Goal: Task Accomplishment & Management: Manage account settings

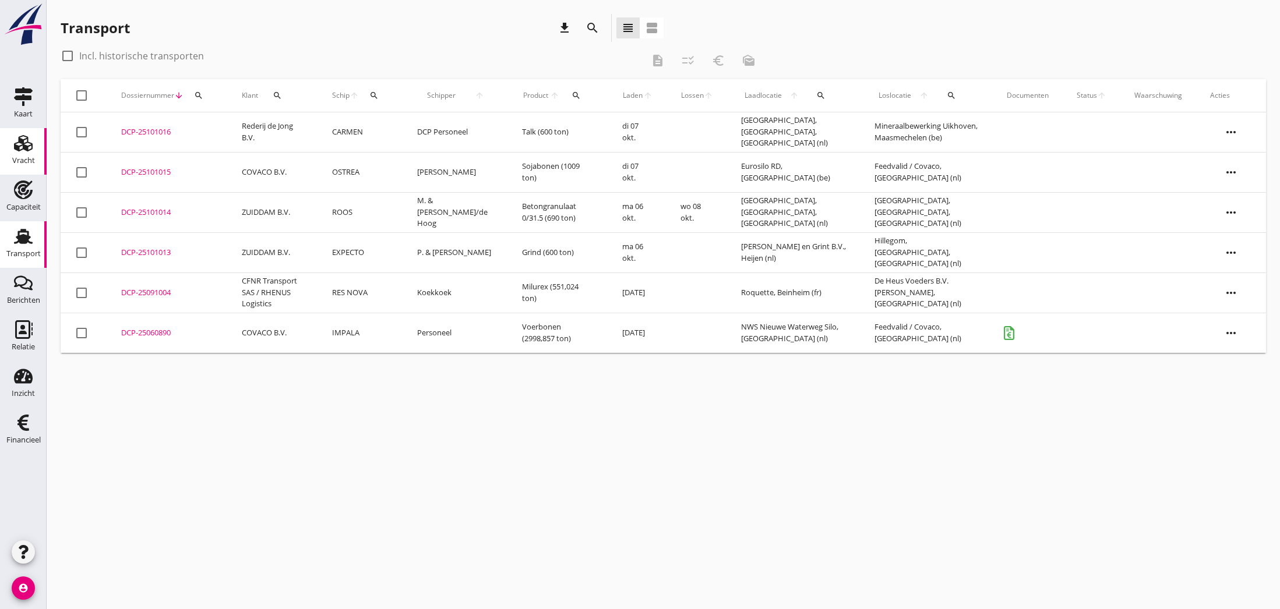
click at [25, 148] on use at bounding box center [23, 143] width 19 height 16
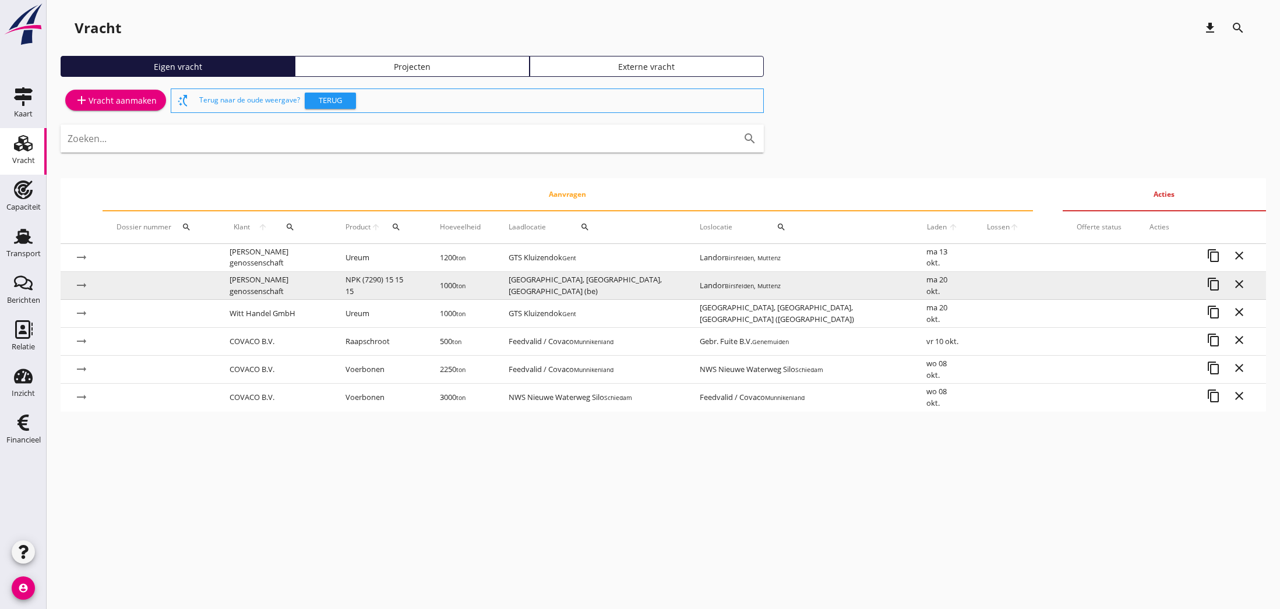
click at [286, 285] on td "[PERSON_NAME] genossenschaft" at bounding box center [274, 286] width 116 height 28
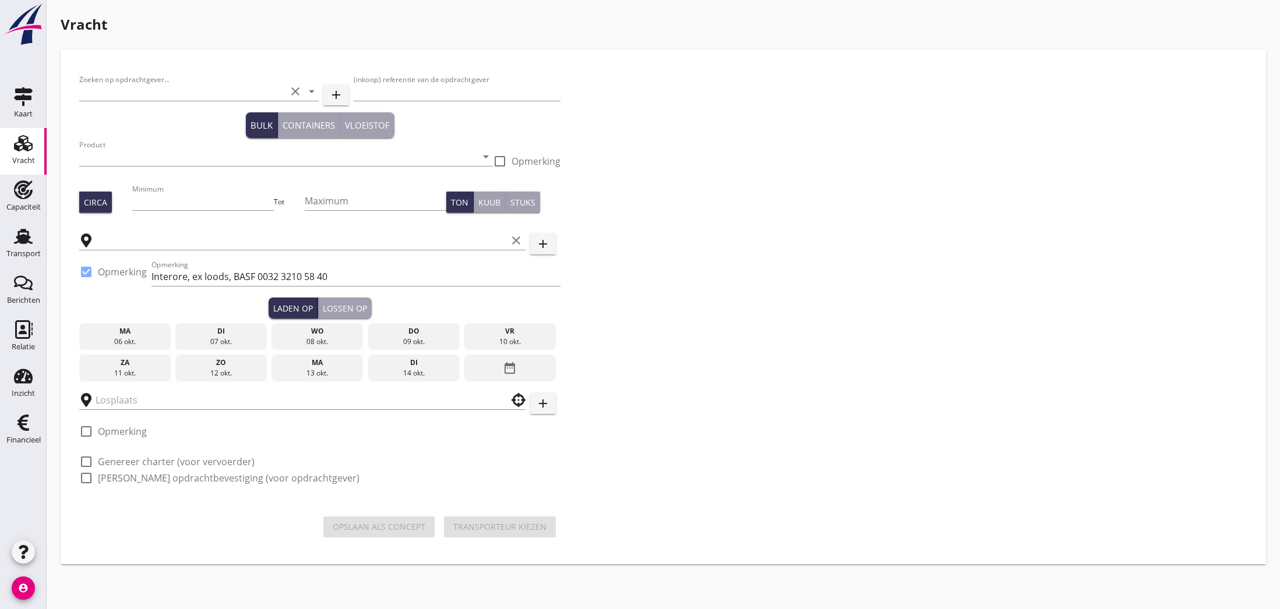
type input "[PERSON_NAME] genossenschaft"
type input "36991"
type input "NPK (7290) 15 15 15"
type input "1000"
type input "[GEOGRAPHIC_DATA], [GEOGRAPHIC_DATA], [GEOGRAPHIC_DATA]"
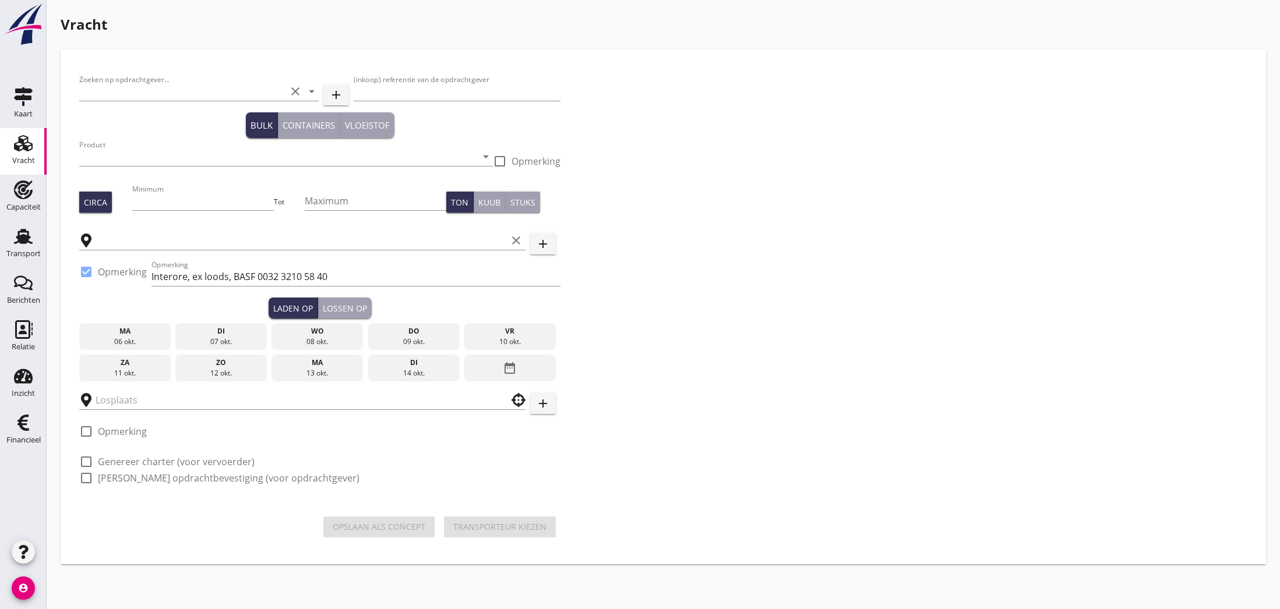
checkbox input "true"
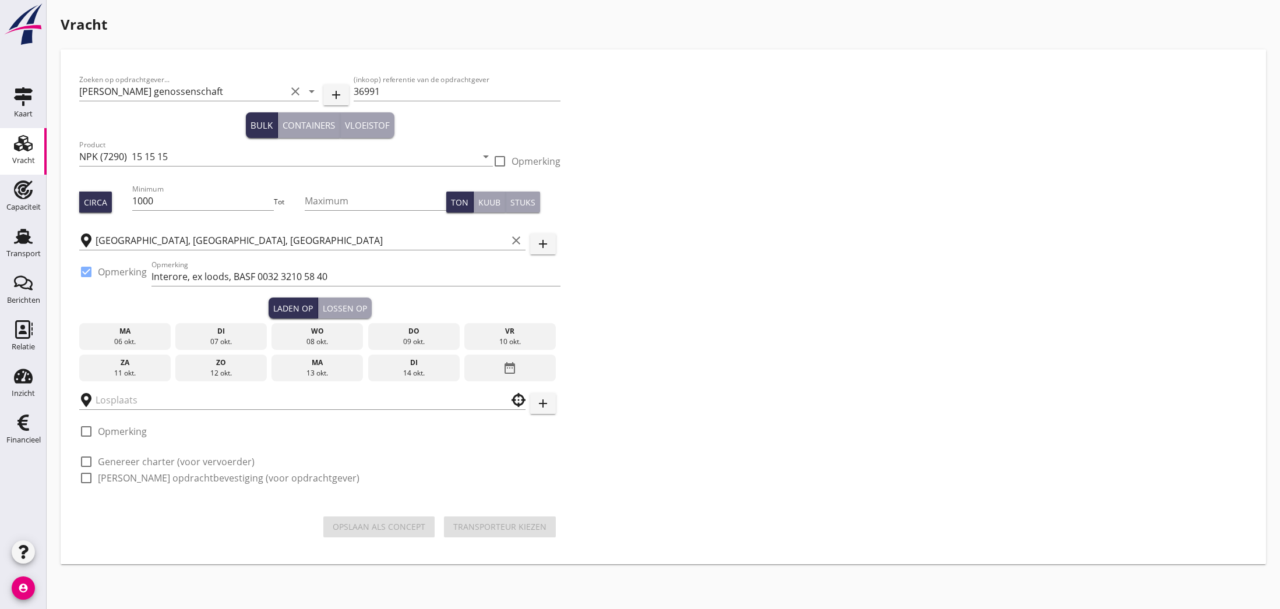
type input "Landor"
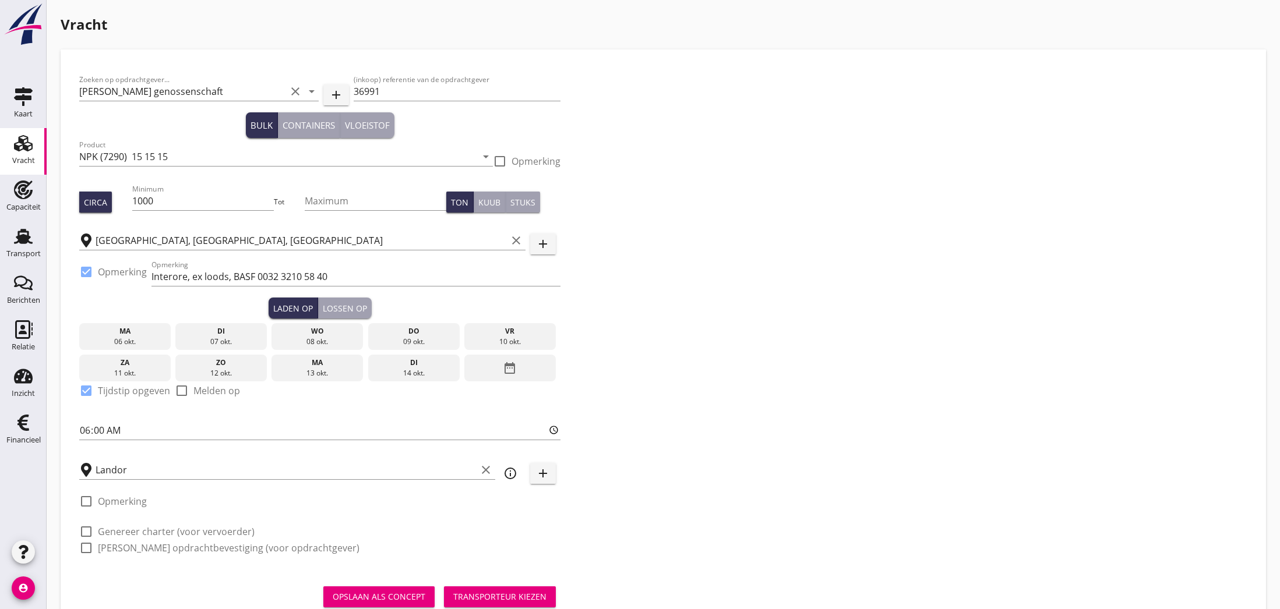
click at [401, 336] on div "do" at bounding box center [413, 331] width 86 height 10
click at [643, 408] on div "Zoeken op opdrachtgever... [PERSON_NAME] genossenschaft clear arrow_drop_down a…" at bounding box center [663, 318] width 1177 height 501
click at [497, 596] on div "Transporteur kiezen" at bounding box center [499, 597] width 93 height 12
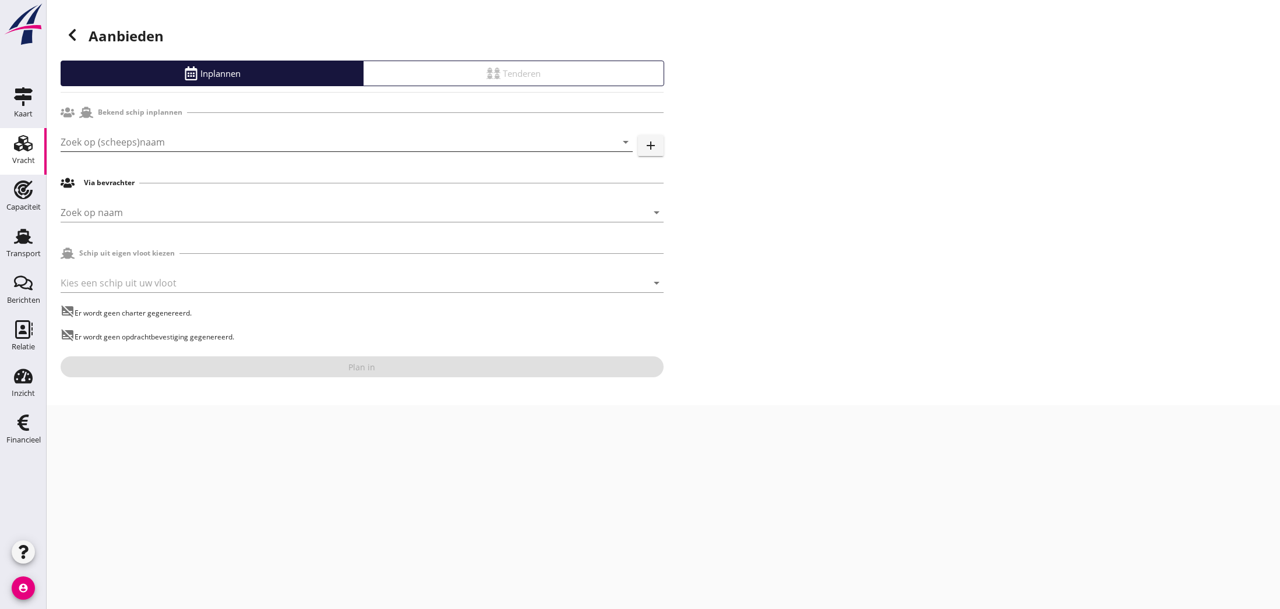
click at [153, 146] on input "Zoek op (scheeps)naam" at bounding box center [330, 142] width 539 height 19
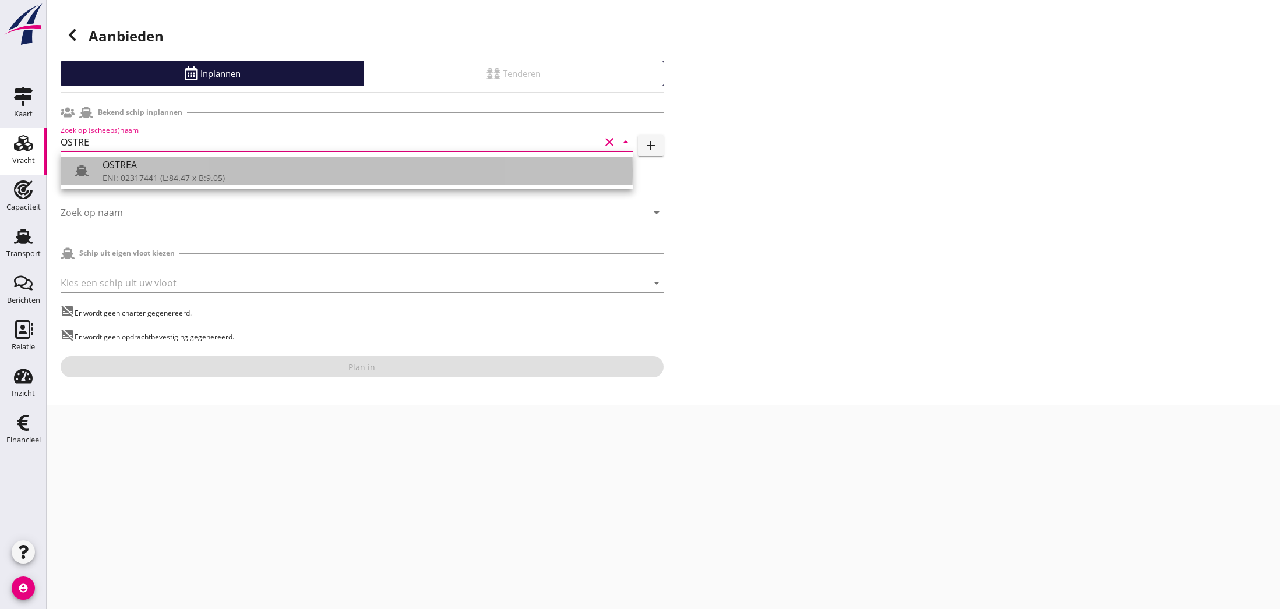
click at [143, 175] on div "ENI: 02317441 (L:84.47 x B:9.05)" at bounding box center [363, 178] width 521 height 12
type input "OSTREA"
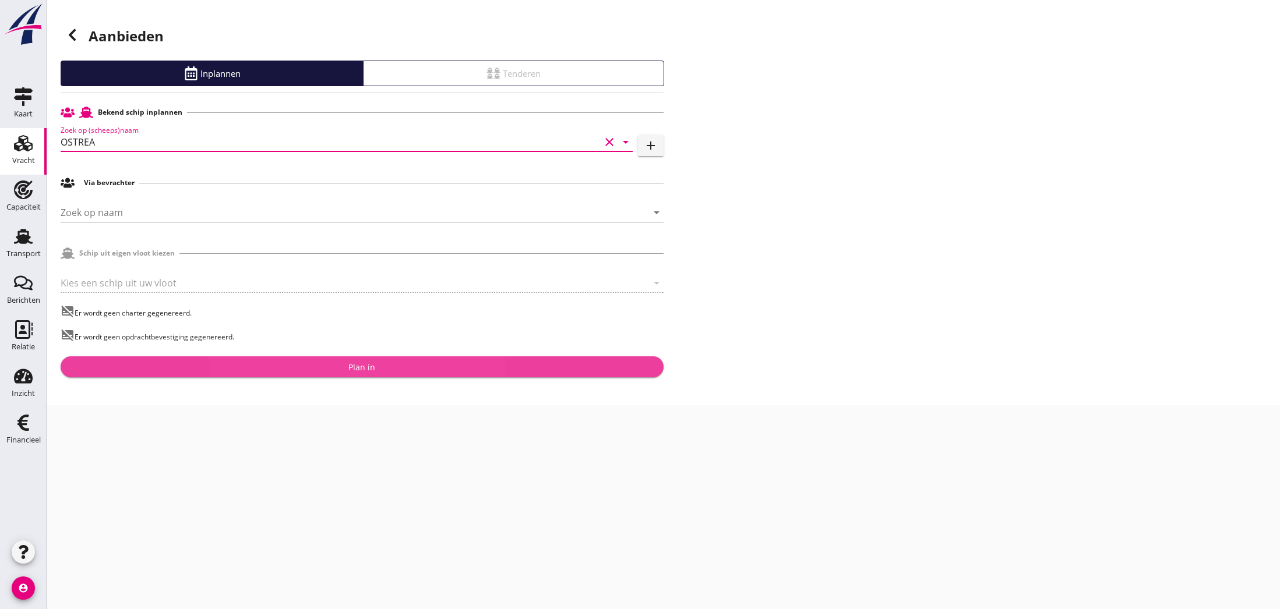
click at [361, 367] on div "Plan in" at bounding box center [361, 367] width 27 height 12
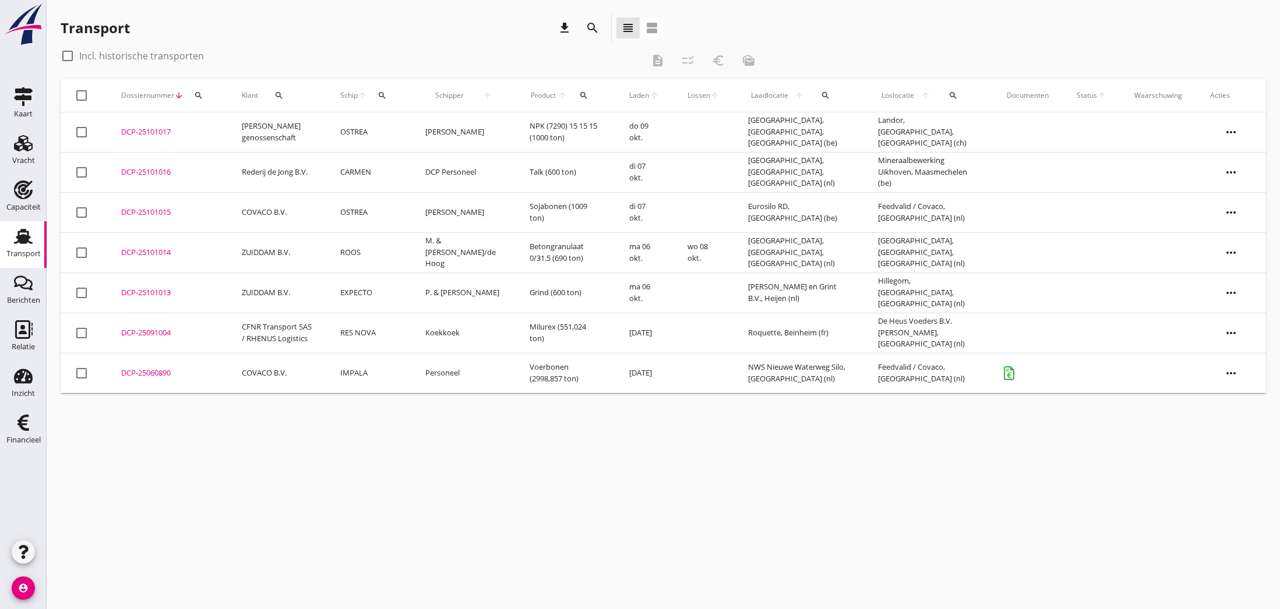
click at [156, 131] on div "DCP-25101017" at bounding box center [167, 132] width 93 height 12
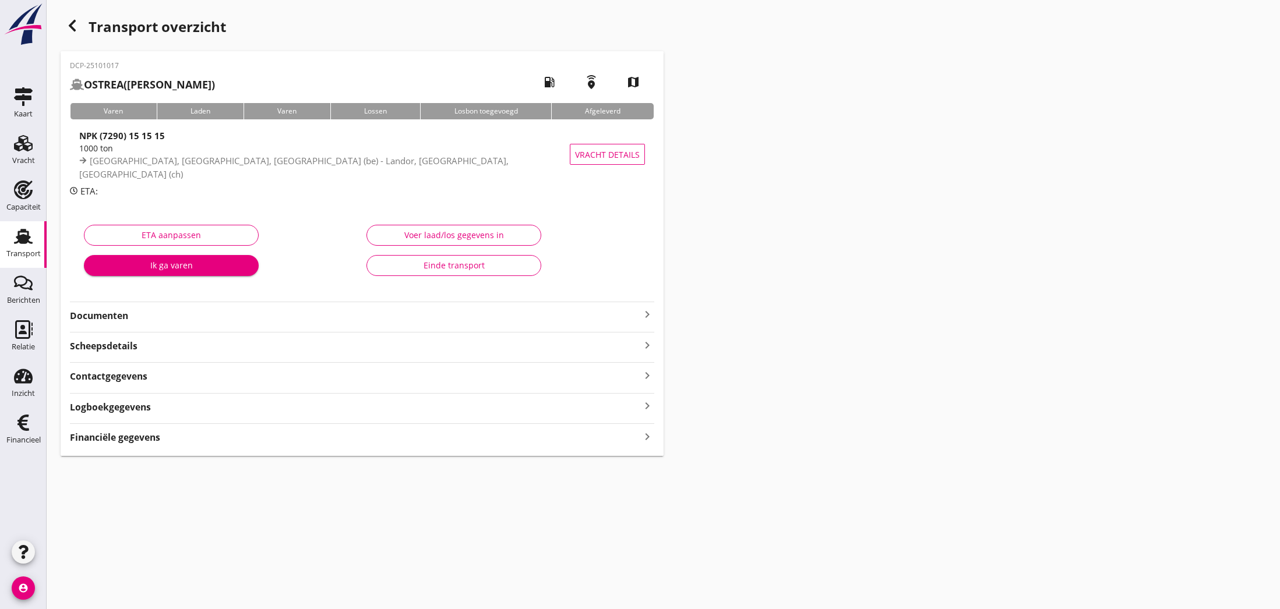
click at [648, 316] on icon "keyboard_arrow_right" at bounding box center [647, 315] width 14 height 14
click at [351, 347] on div "Voeg bestand toe" at bounding box center [361, 349] width 61 height 12
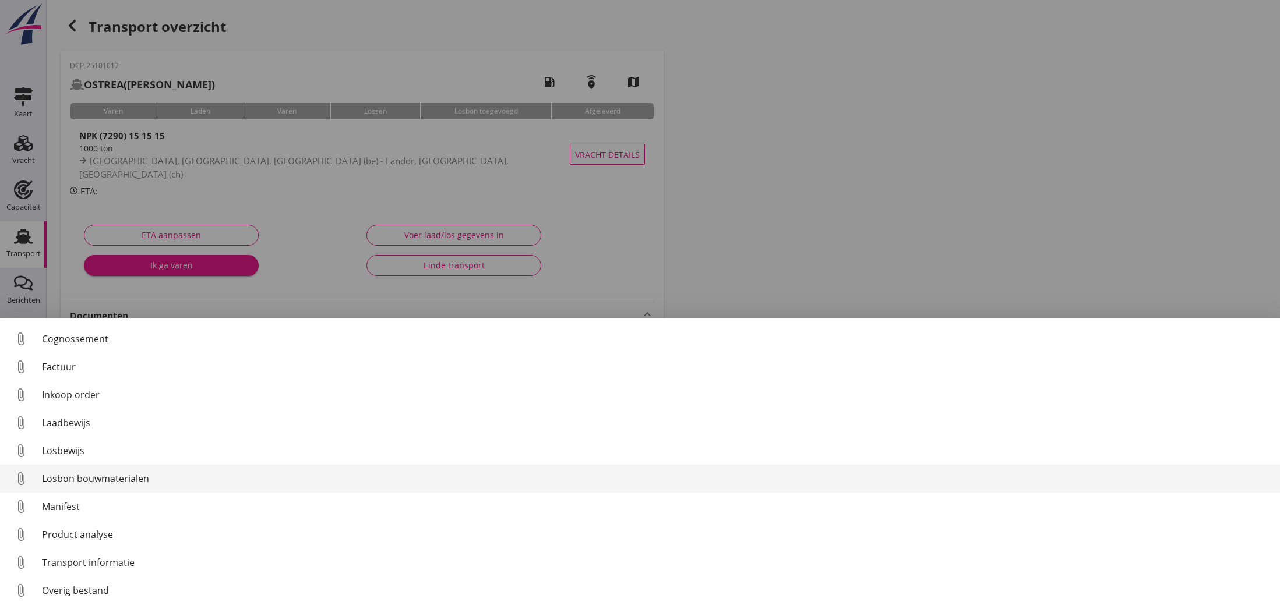
scroll to position [54, 0]
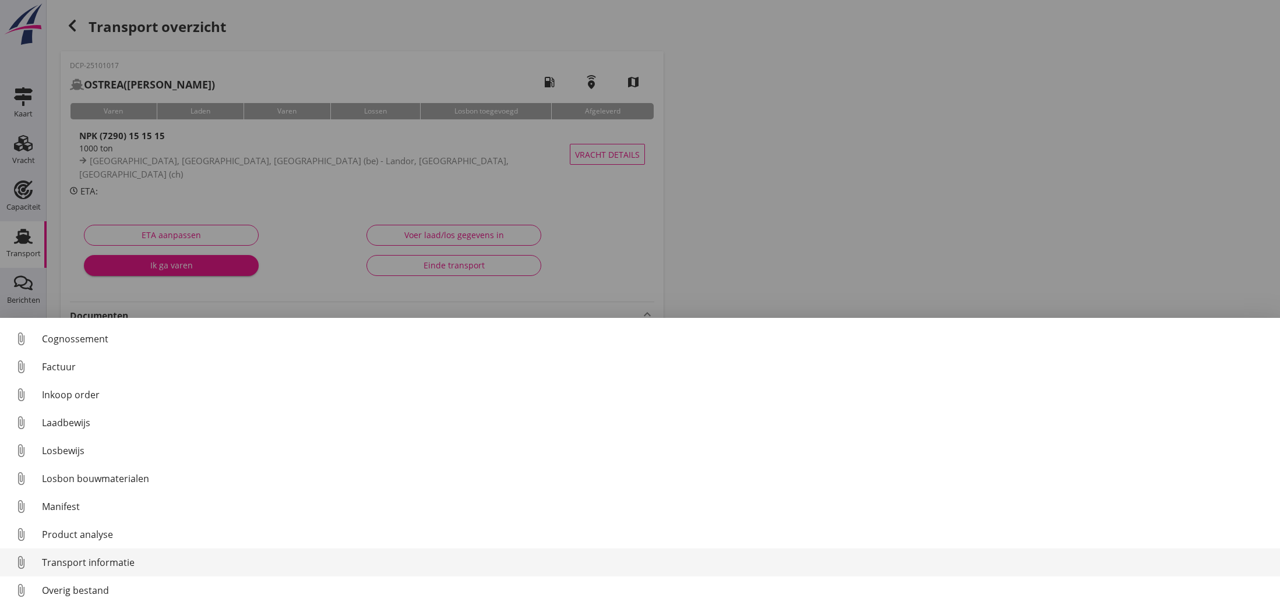
click at [93, 560] on div "Transport informatie" at bounding box center [656, 563] width 1229 height 14
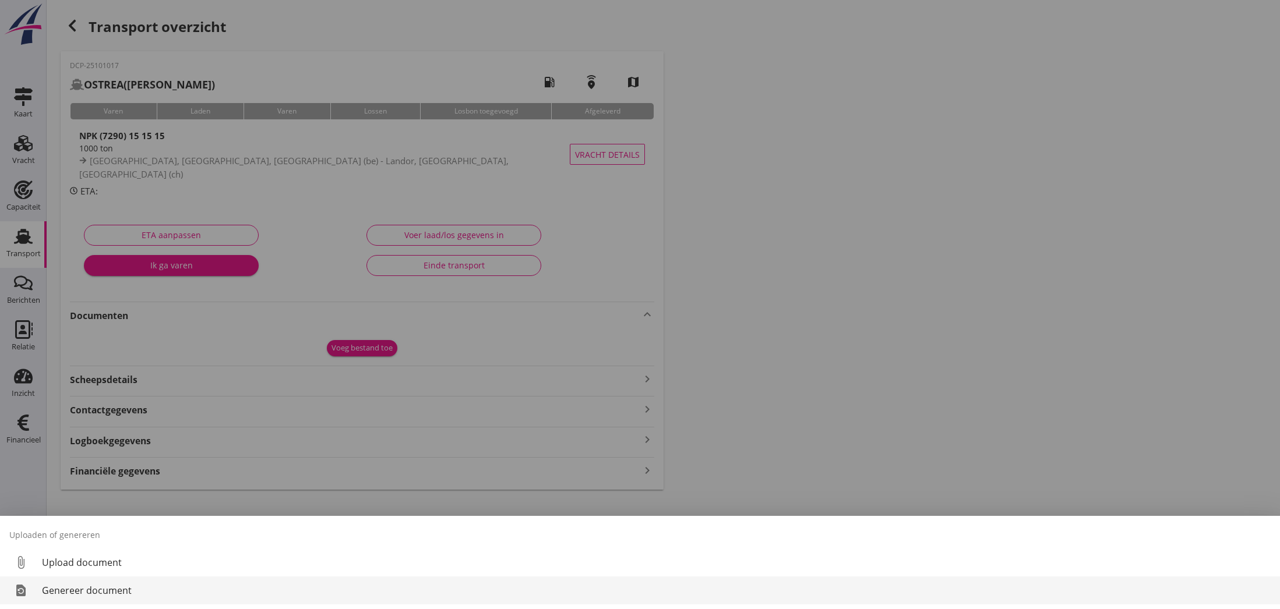
click at [93, 589] on div "Genereer document" at bounding box center [656, 591] width 1229 height 14
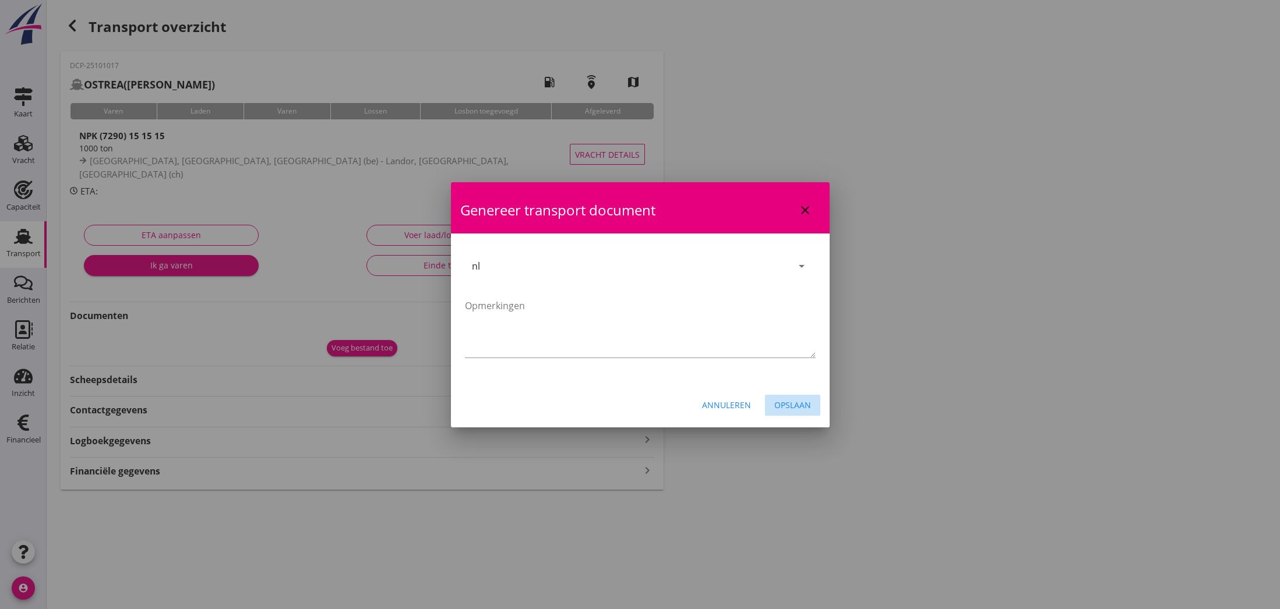
click at [794, 408] on div "Opslaan" at bounding box center [792, 405] width 37 height 12
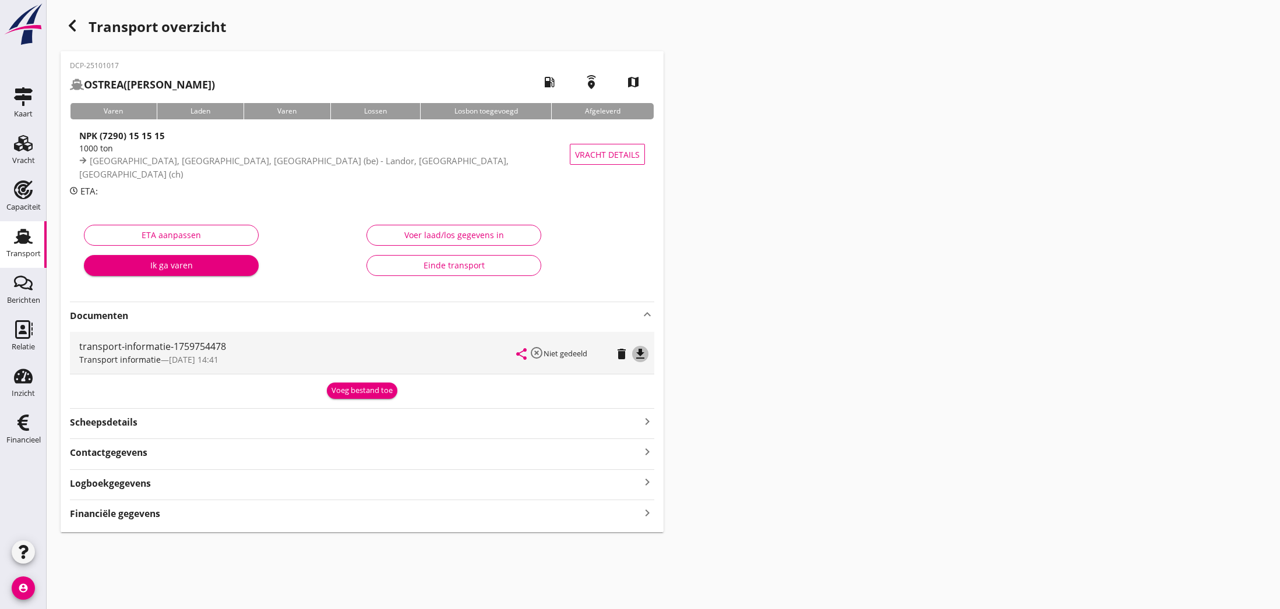
click at [638, 355] on icon "file_download" at bounding box center [640, 354] width 14 height 14
click at [638, 355] on icon "open_in_browser" at bounding box center [640, 354] width 14 height 14
click at [383, 393] on div "Voeg bestand toe" at bounding box center [361, 391] width 61 height 12
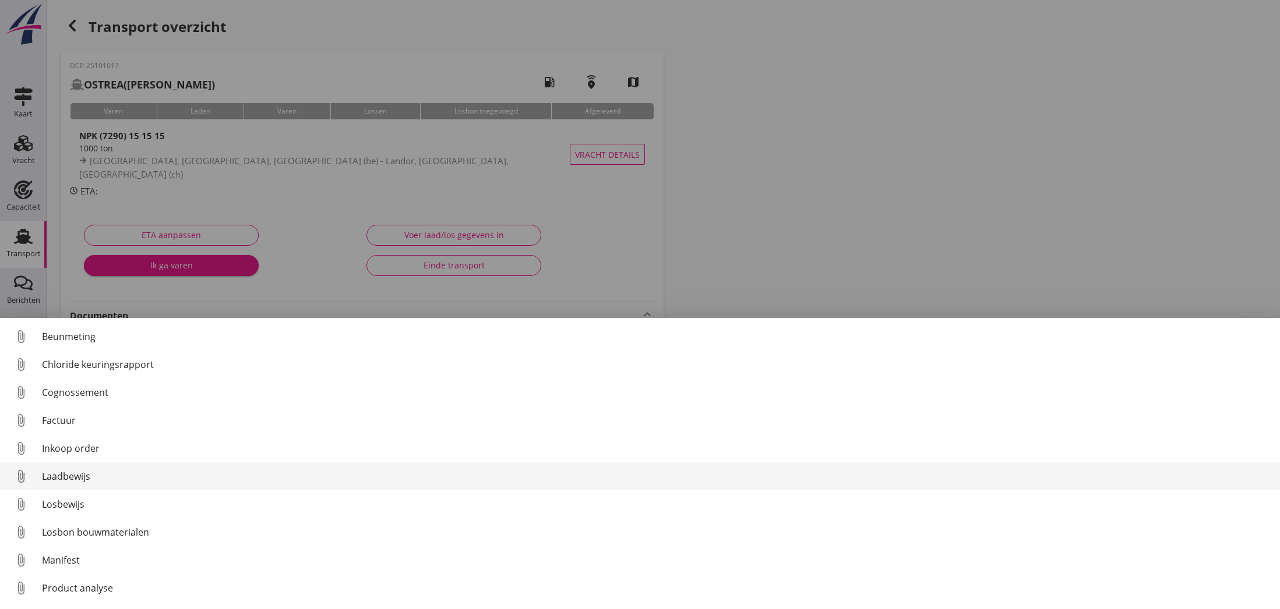
scroll to position [0, 0]
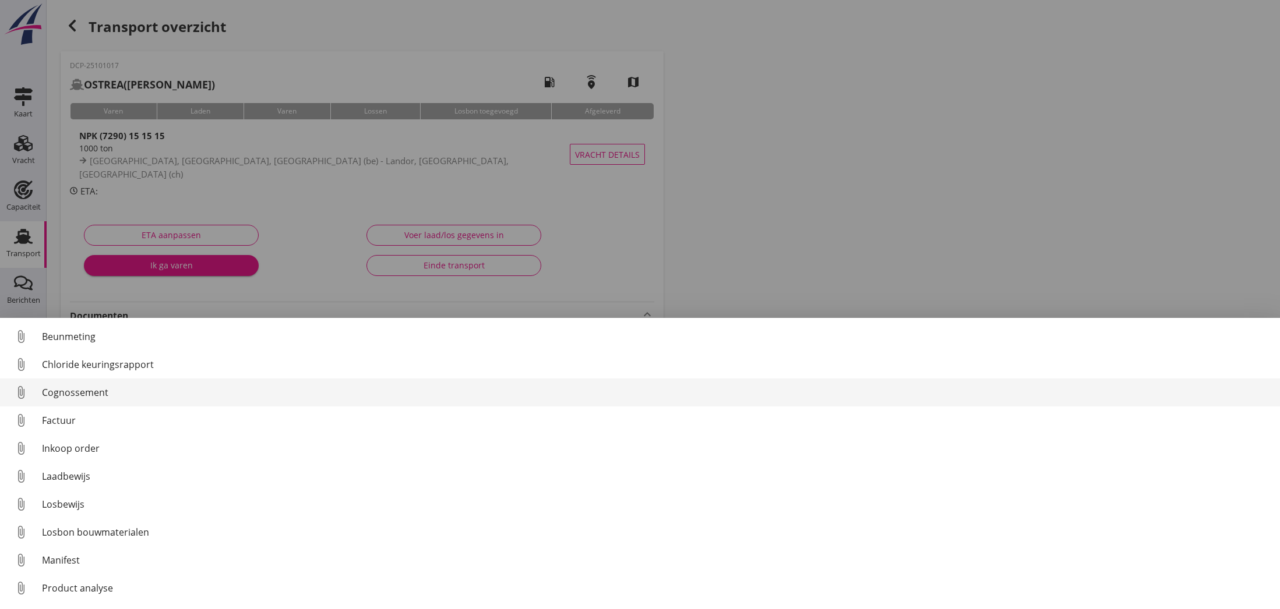
click at [66, 387] on div "Cognossement" at bounding box center [656, 393] width 1229 height 14
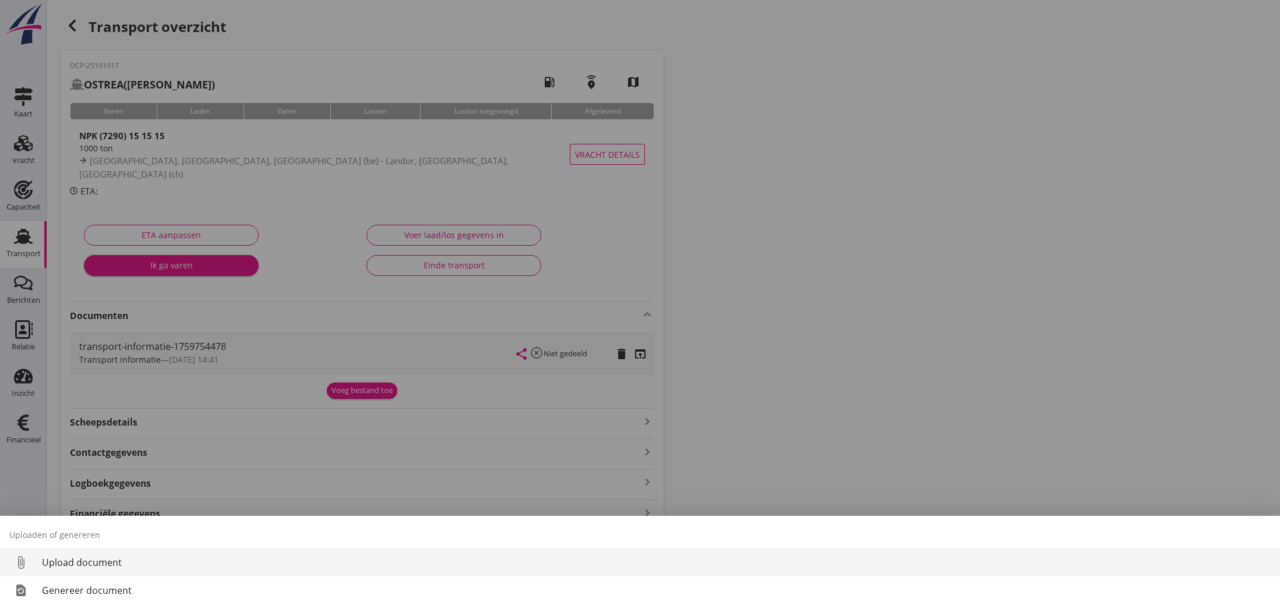
click at [122, 587] on div "Genereer document" at bounding box center [656, 591] width 1229 height 14
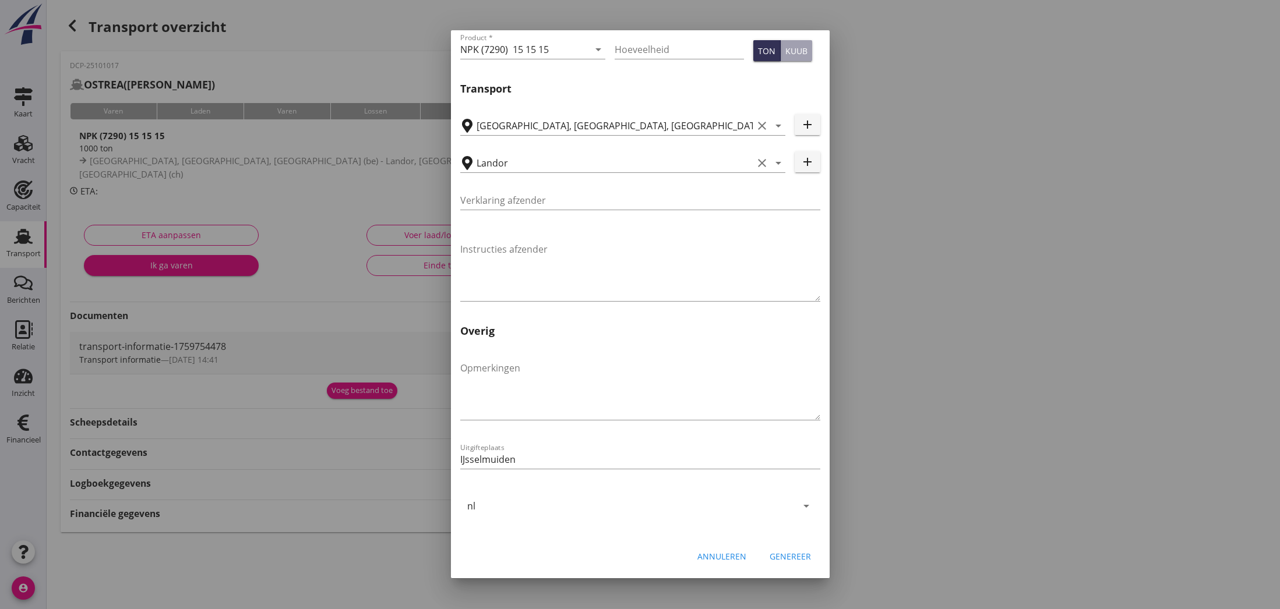
scroll to position [282, 0]
click at [785, 555] on div "Genereer" at bounding box center [789, 556] width 41 height 12
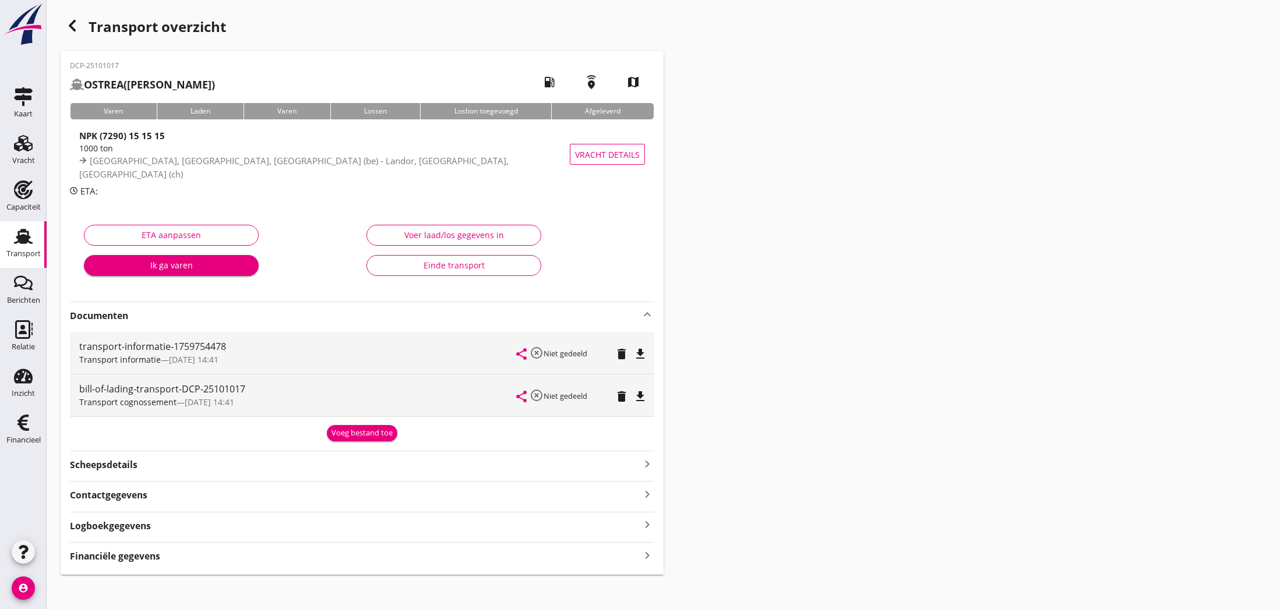
click at [641, 394] on icon "file_download" at bounding box center [640, 397] width 14 height 14
click at [641, 395] on icon "open_in_browser" at bounding box center [640, 397] width 14 height 14
click at [75, 26] on icon "button" at bounding box center [72, 26] width 14 height 14
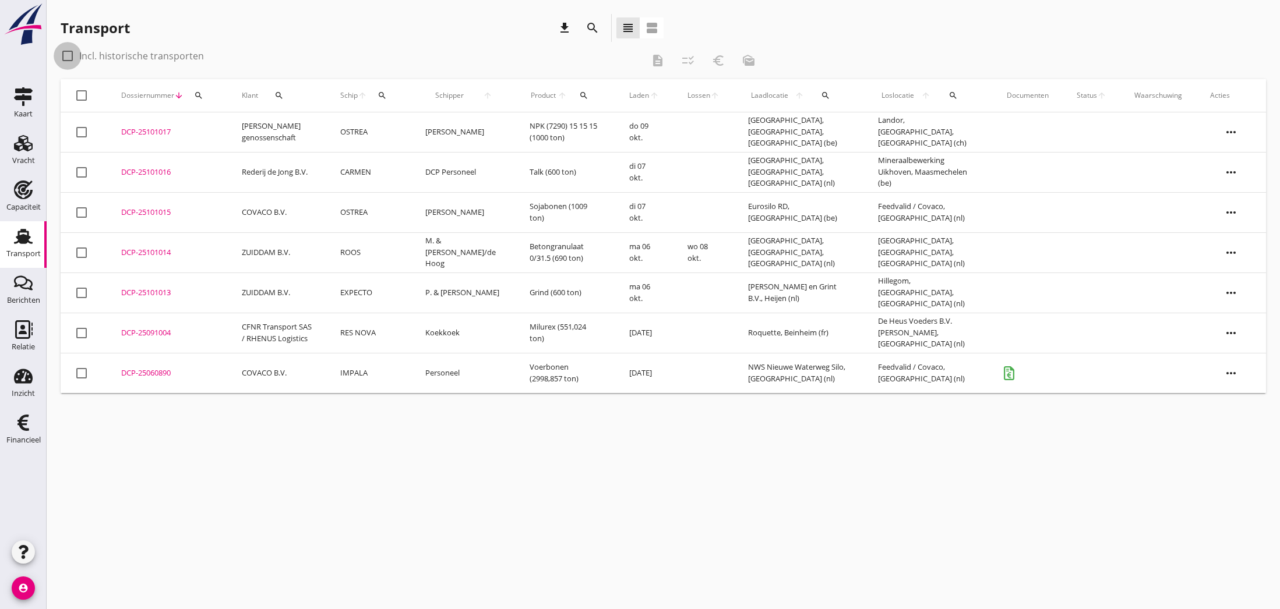
click at [69, 57] on div at bounding box center [68, 56] width 20 height 20
checkbox input "true"
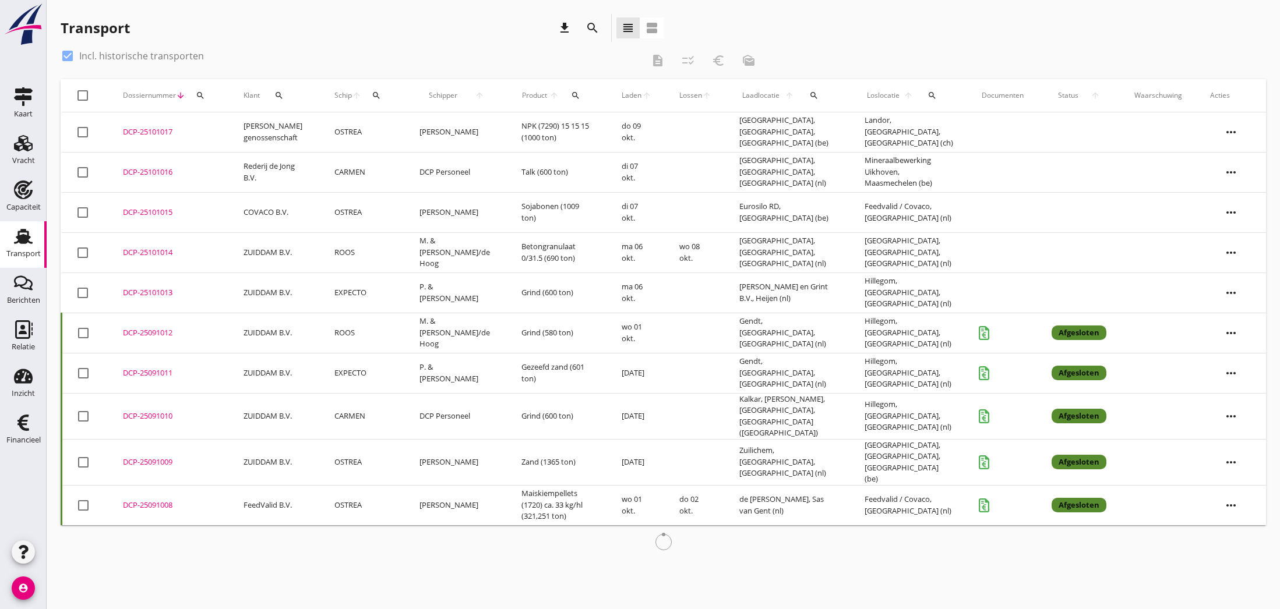
click at [281, 96] on icon "search" at bounding box center [278, 95] width 9 height 9
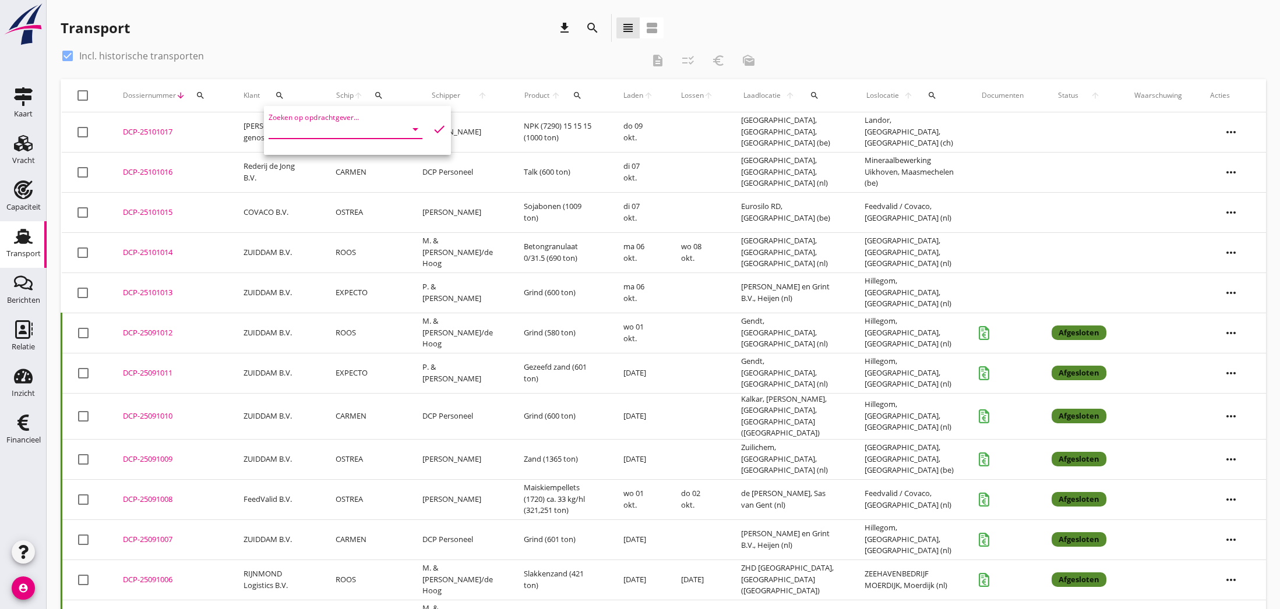
click at [293, 126] on input "Zoeken op opdrachtgever..." at bounding box center [329, 129] width 121 height 19
click at [300, 154] on div "[PERSON_NAME] genossenschaft" at bounding box center [350, 158] width 144 height 14
type input "[PERSON_NAME] genossenschaft"
click at [439, 129] on icon "check" at bounding box center [439, 129] width 14 height 14
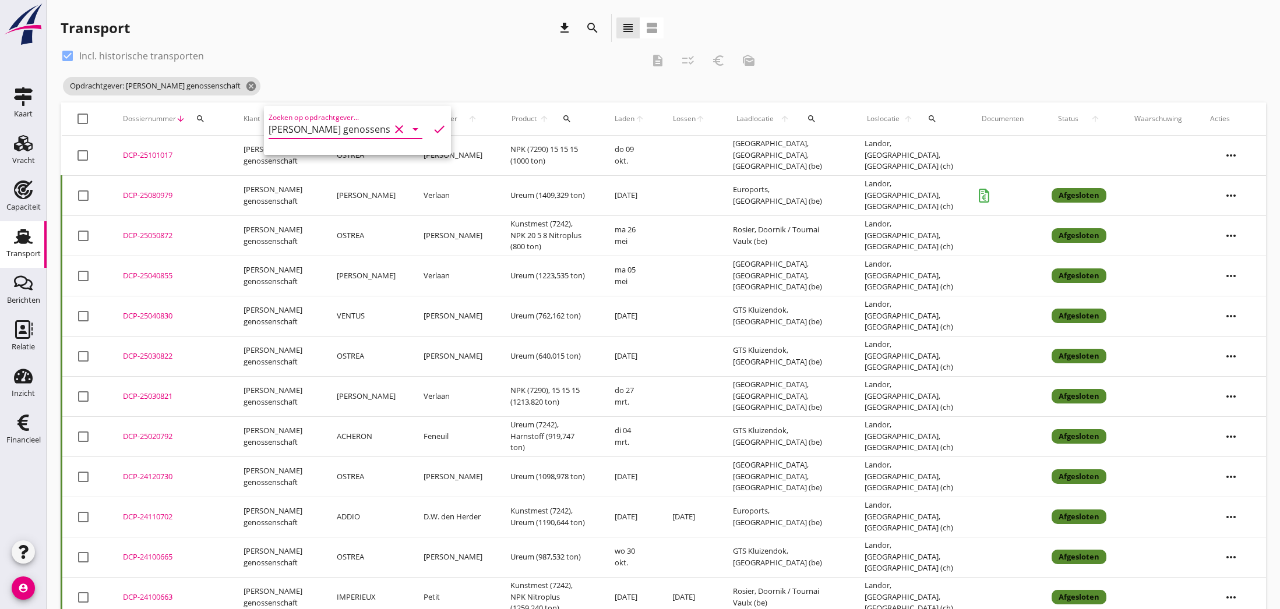
click at [151, 356] on div "DCP-25030822" at bounding box center [169, 357] width 93 height 12
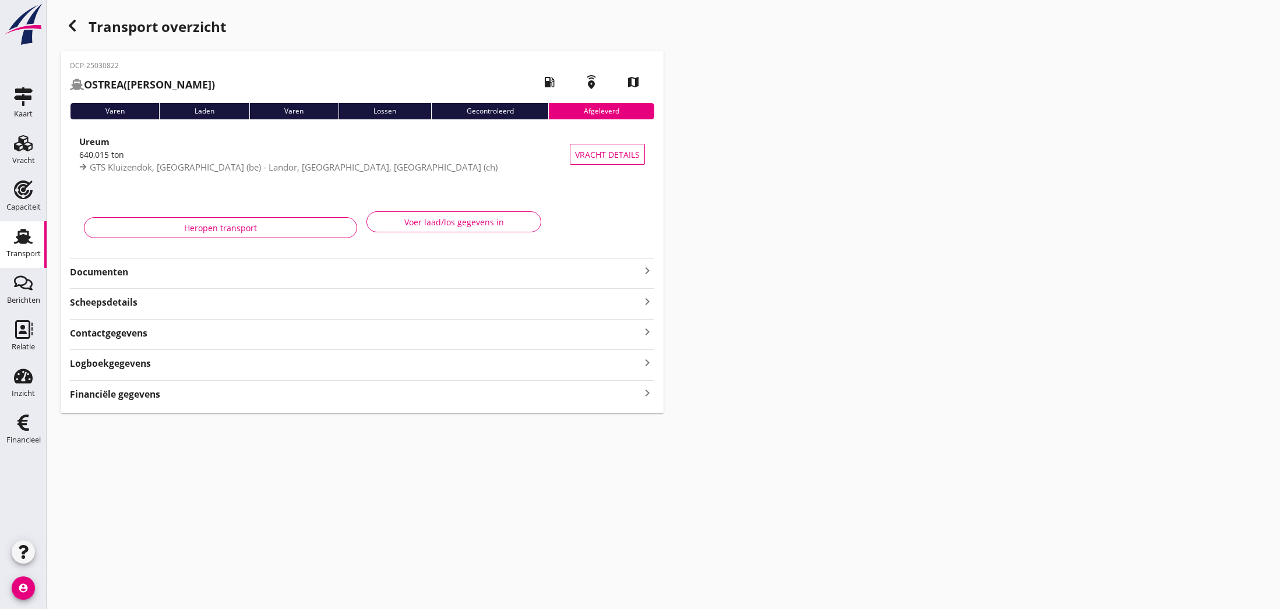
click at [646, 273] on icon "keyboard_arrow_right" at bounding box center [647, 271] width 14 height 14
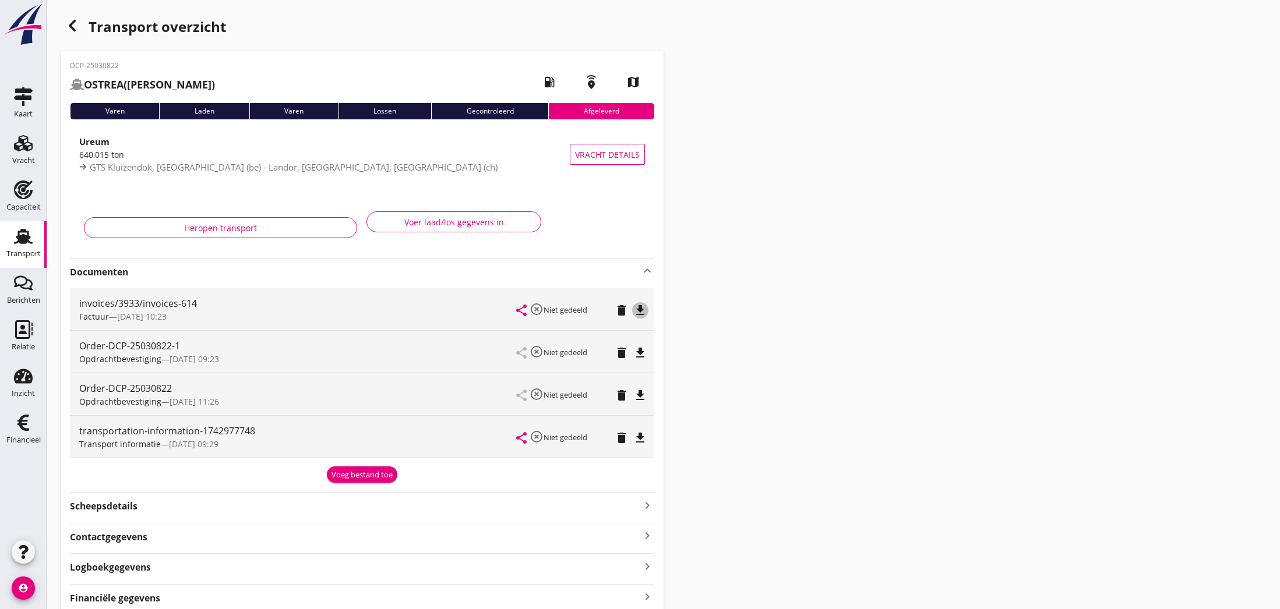
click at [641, 311] on icon "file_download" at bounding box center [640, 310] width 14 height 14
click at [641, 311] on icon "open_in_browser" at bounding box center [640, 310] width 14 height 14
click at [71, 28] on use "button" at bounding box center [72, 26] width 7 height 12
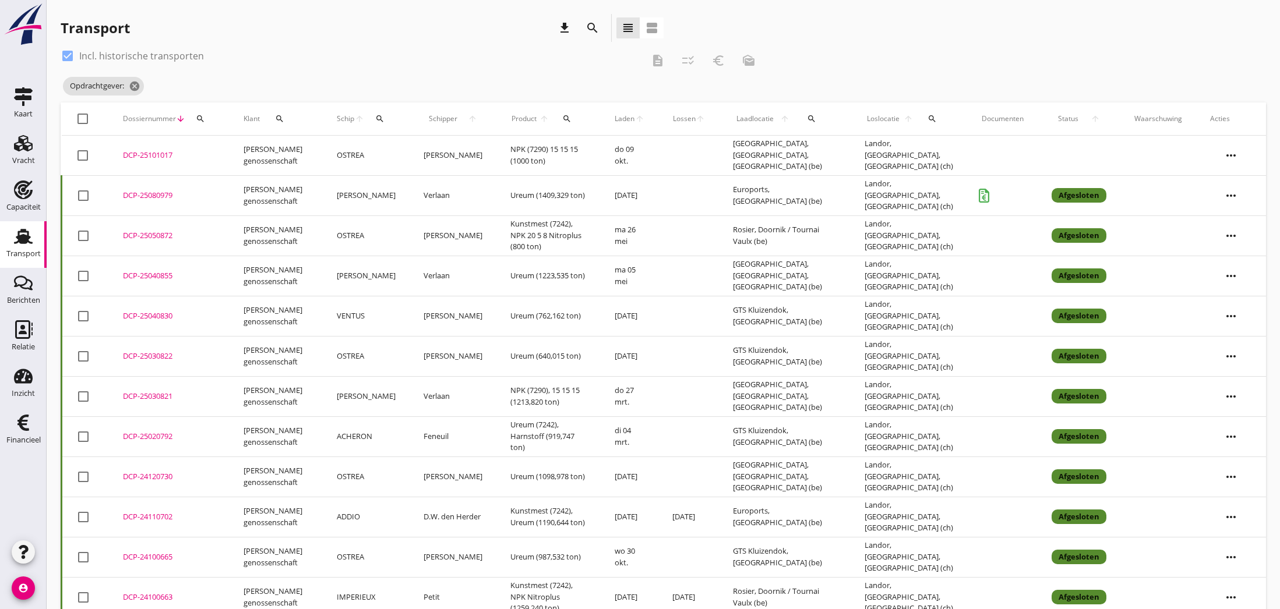
click at [145, 435] on div "DCP-25020792" at bounding box center [169, 437] width 93 height 12
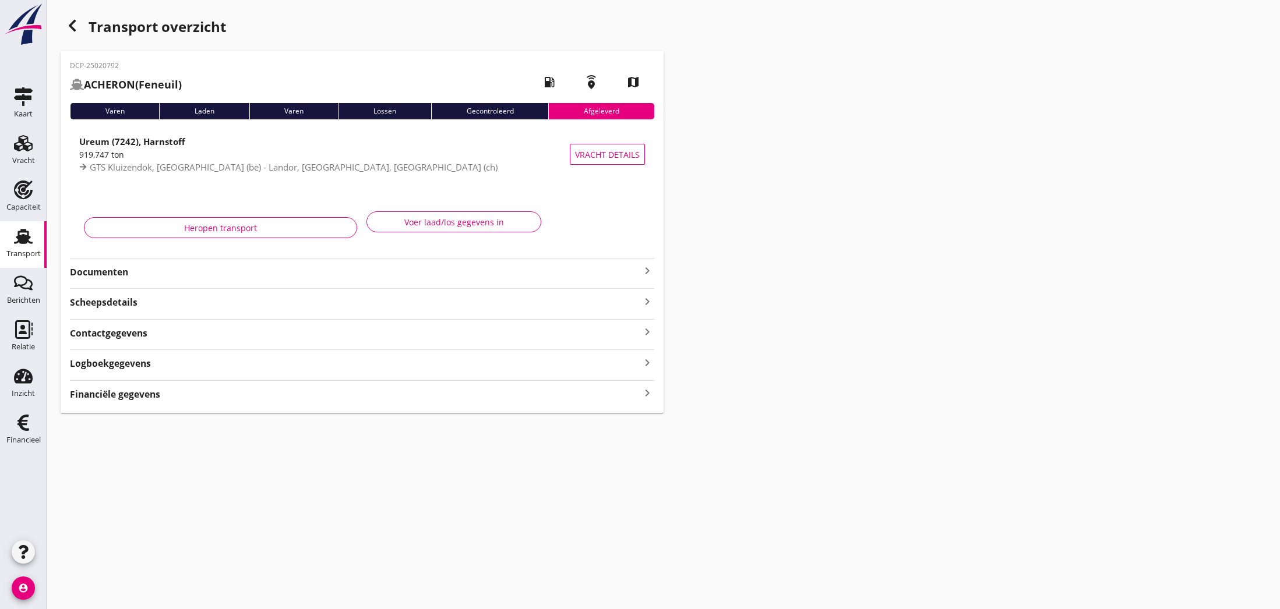
click at [645, 272] on icon "keyboard_arrow_right" at bounding box center [647, 271] width 14 height 14
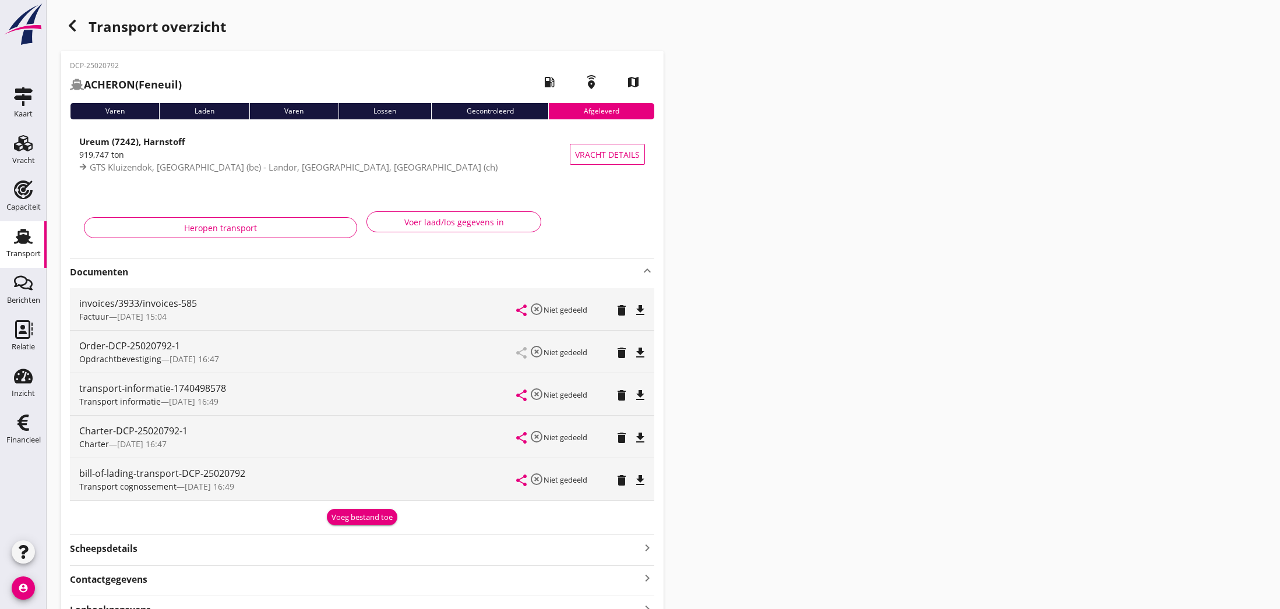
click at [640, 313] on icon "file_download" at bounding box center [640, 310] width 14 height 14
click at [640, 313] on icon "open_in_browser" at bounding box center [640, 310] width 14 height 14
click at [74, 29] on use "button" at bounding box center [72, 26] width 7 height 12
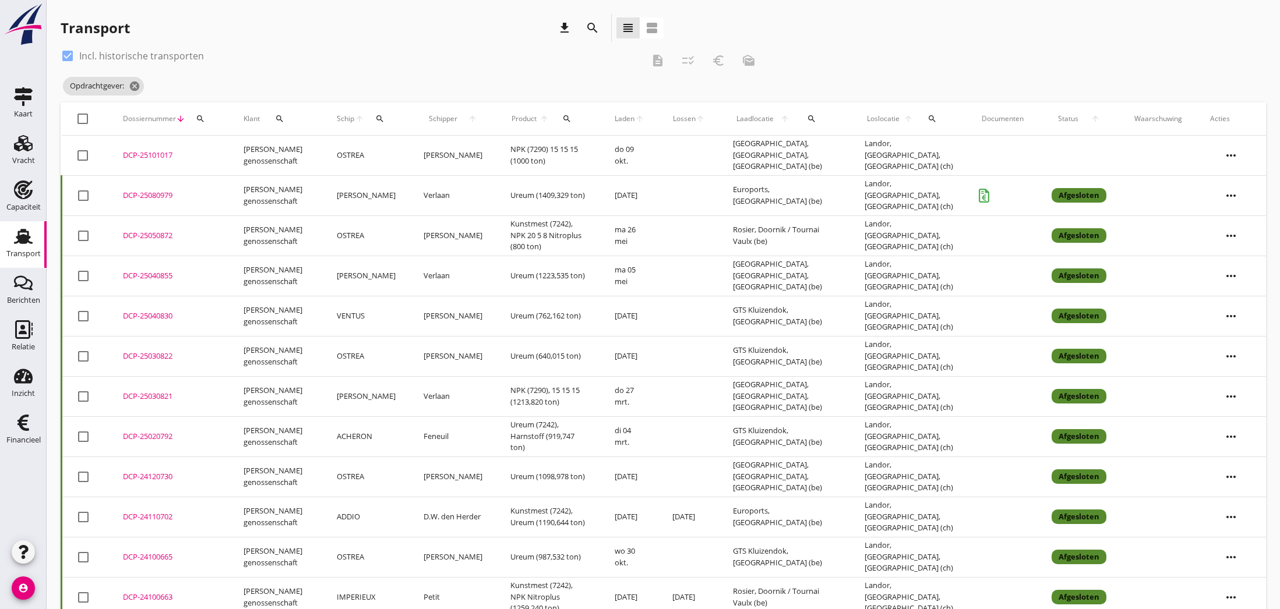
click at [158, 476] on div "DCP-24120730" at bounding box center [169, 477] width 93 height 12
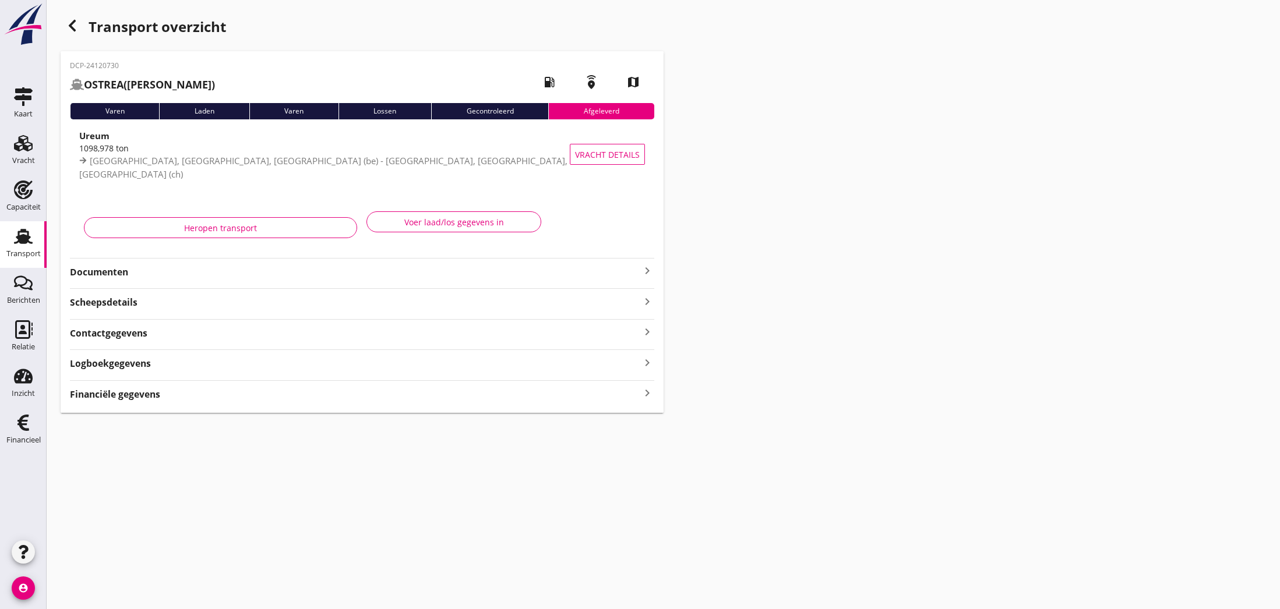
click at [646, 271] on icon "keyboard_arrow_right" at bounding box center [647, 271] width 14 height 14
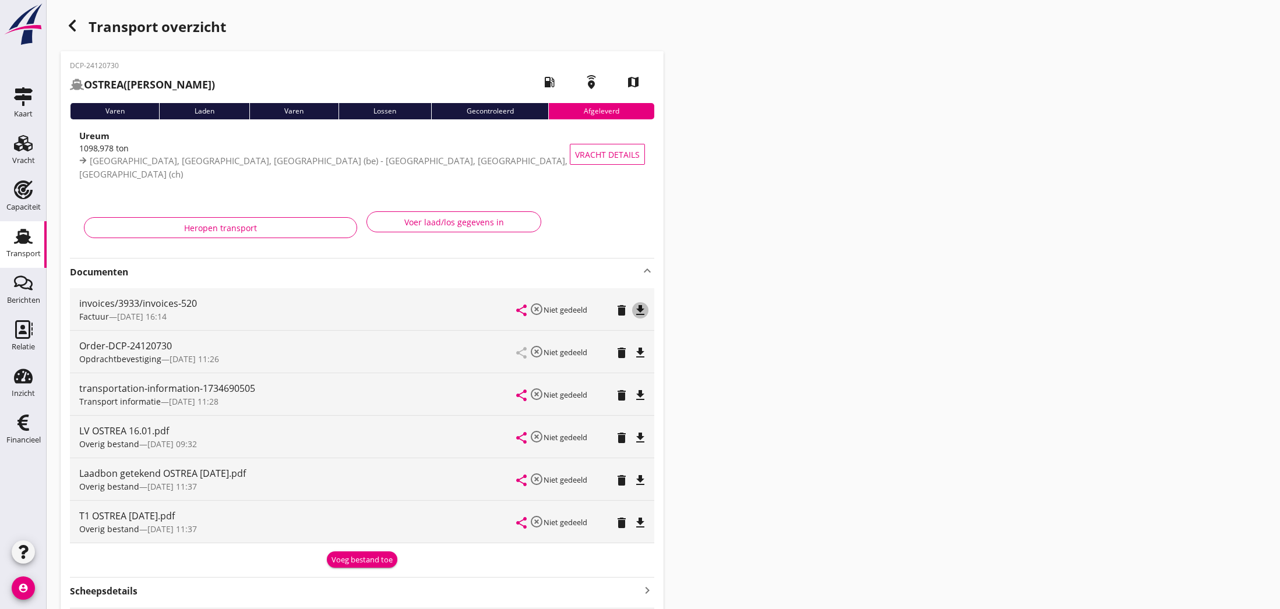
click at [641, 309] on icon "file_download" at bounding box center [640, 310] width 14 height 14
click at [640, 310] on icon "open_in_browser" at bounding box center [640, 310] width 14 height 14
click at [70, 27] on use "button" at bounding box center [72, 26] width 7 height 12
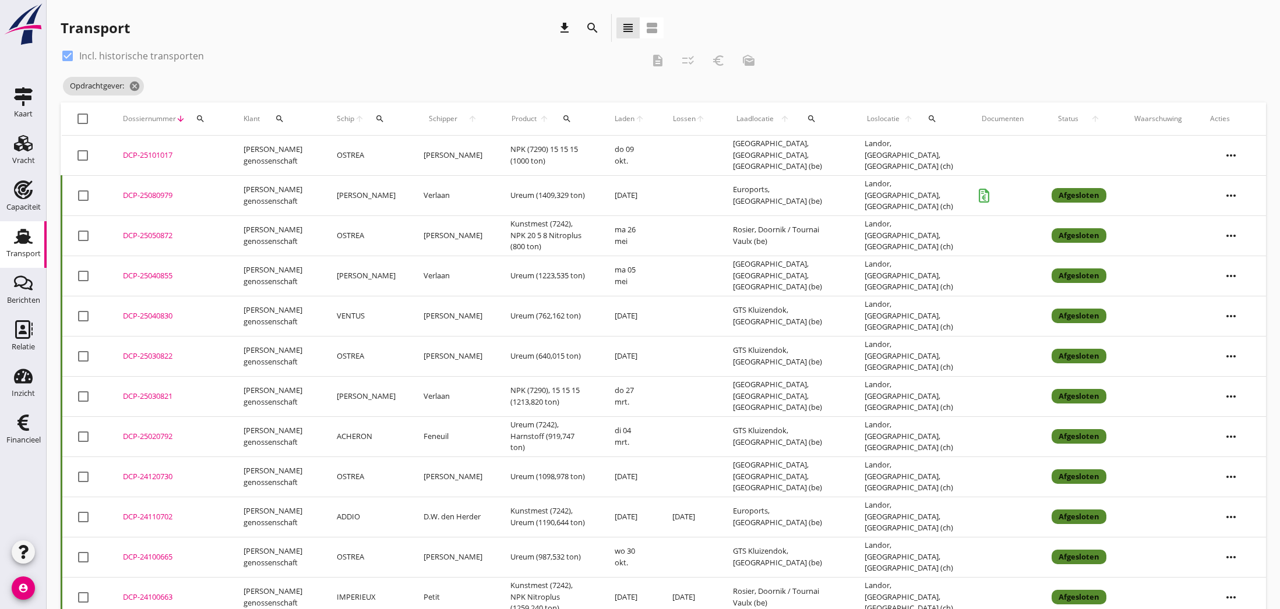
click at [145, 397] on div "DCP-25030821" at bounding box center [169, 397] width 93 height 12
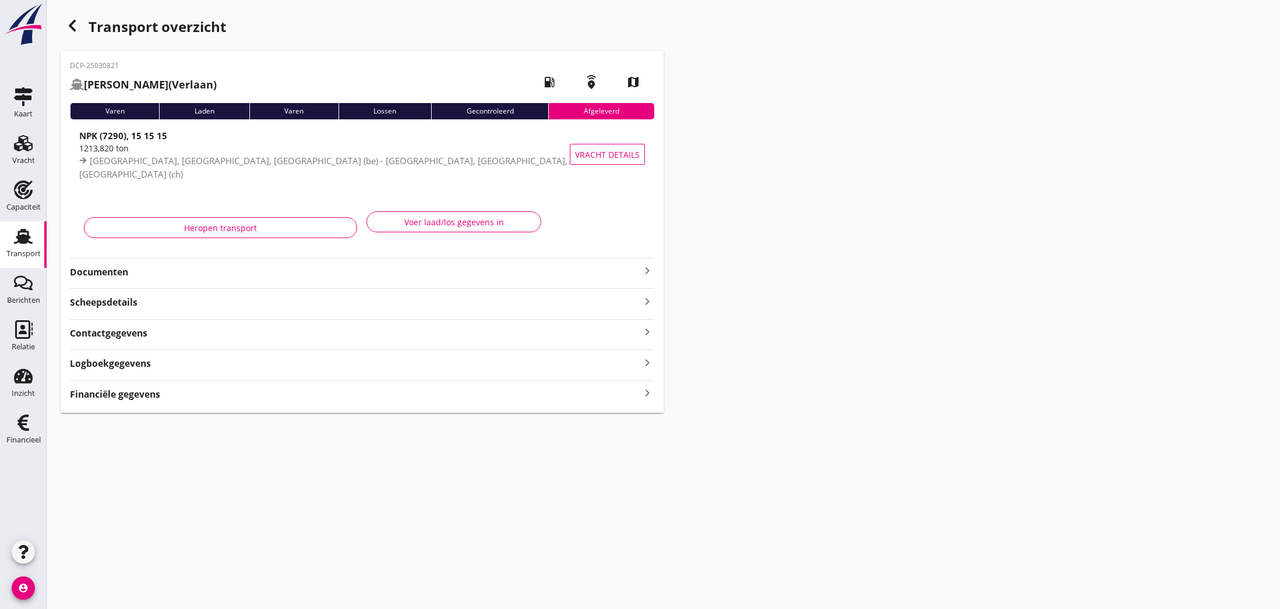
click at [645, 271] on icon "keyboard_arrow_right" at bounding box center [647, 271] width 14 height 14
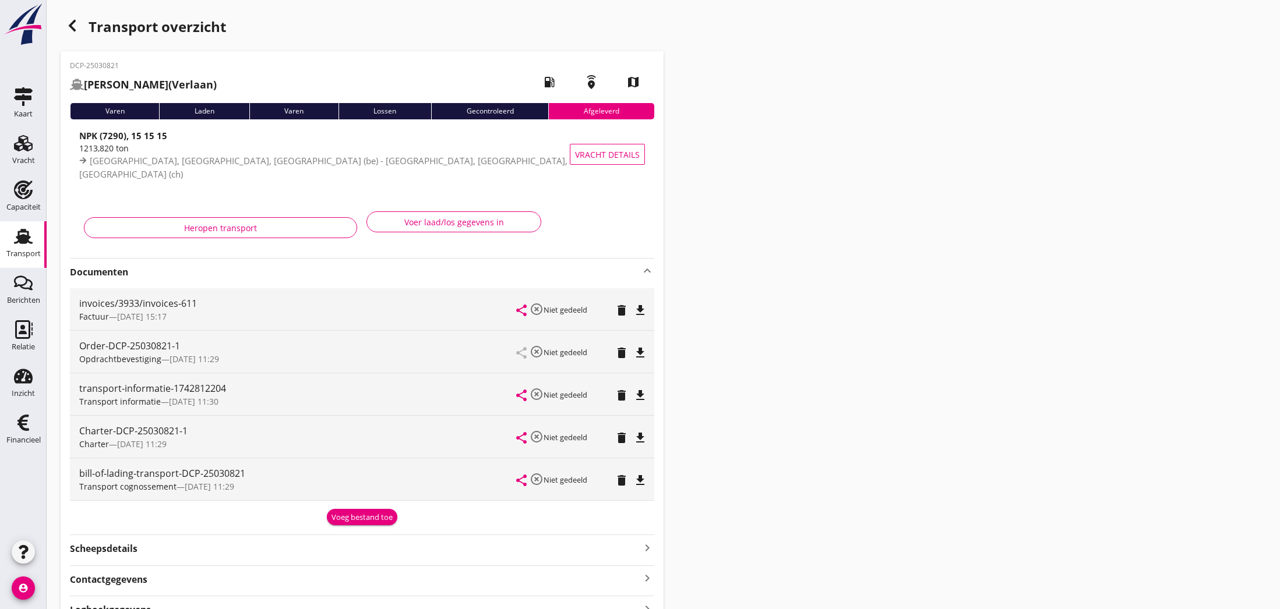
click at [640, 311] on icon "file_download" at bounding box center [640, 310] width 14 height 14
click at [640, 311] on icon "open_in_browser" at bounding box center [640, 310] width 14 height 14
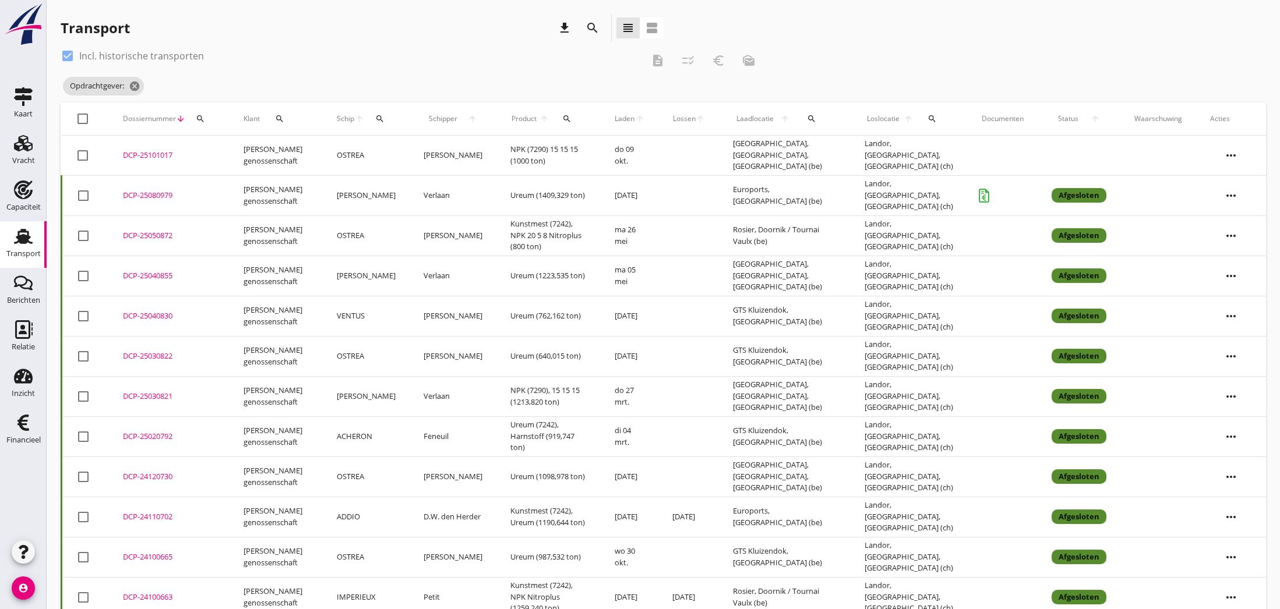
click at [153, 196] on div "DCP-25080979" at bounding box center [169, 196] width 93 height 12
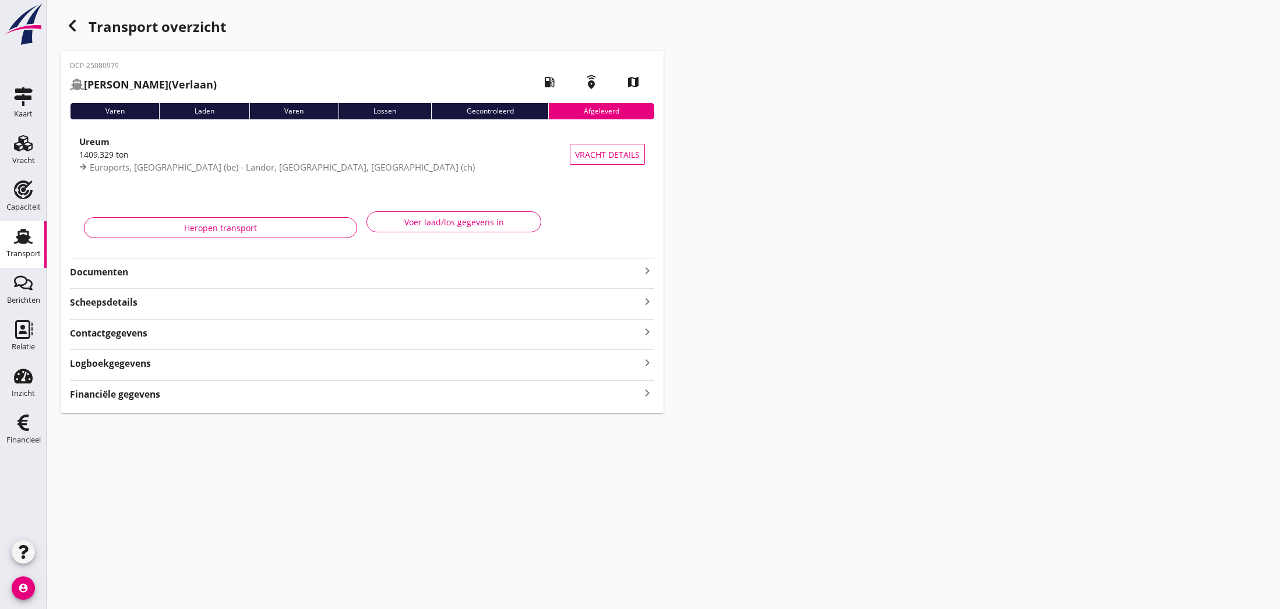
click at [645, 271] on icon "keyboard_arrow_right" at bounding box center [647, 271] width 14 height 14
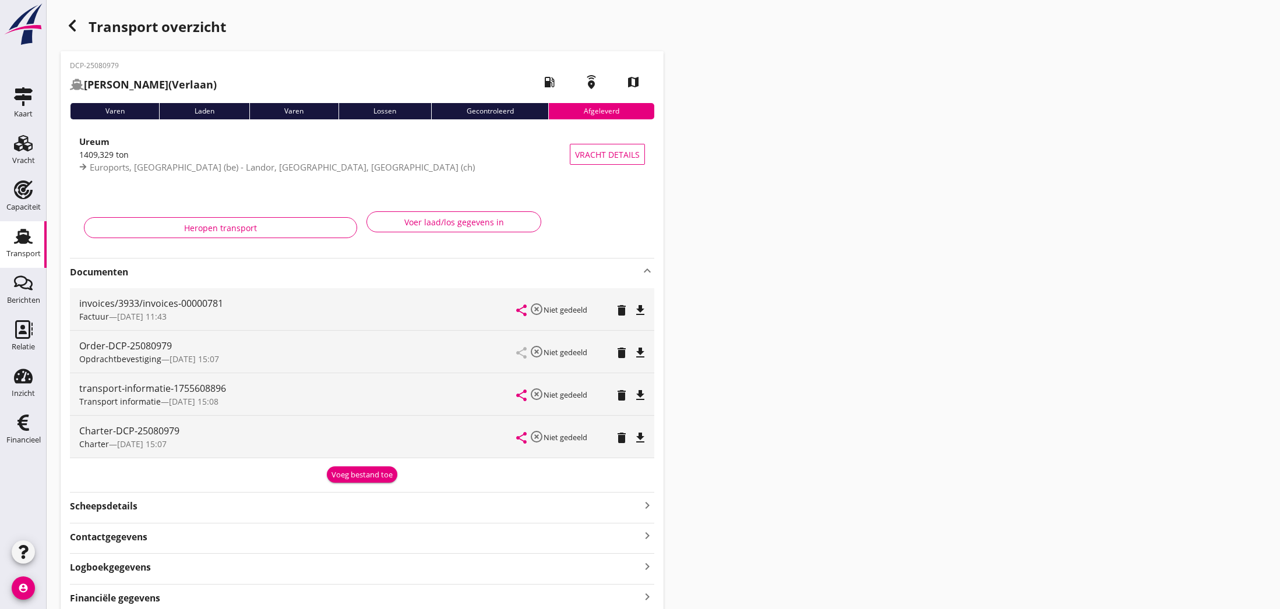
click at [641, 312] on icon "file_download" at bounding box center [640, 310] width 14 height 14
click at [641, 312] on icon "open_in_browser" at bounding box center [640, 310] width 14 height 14
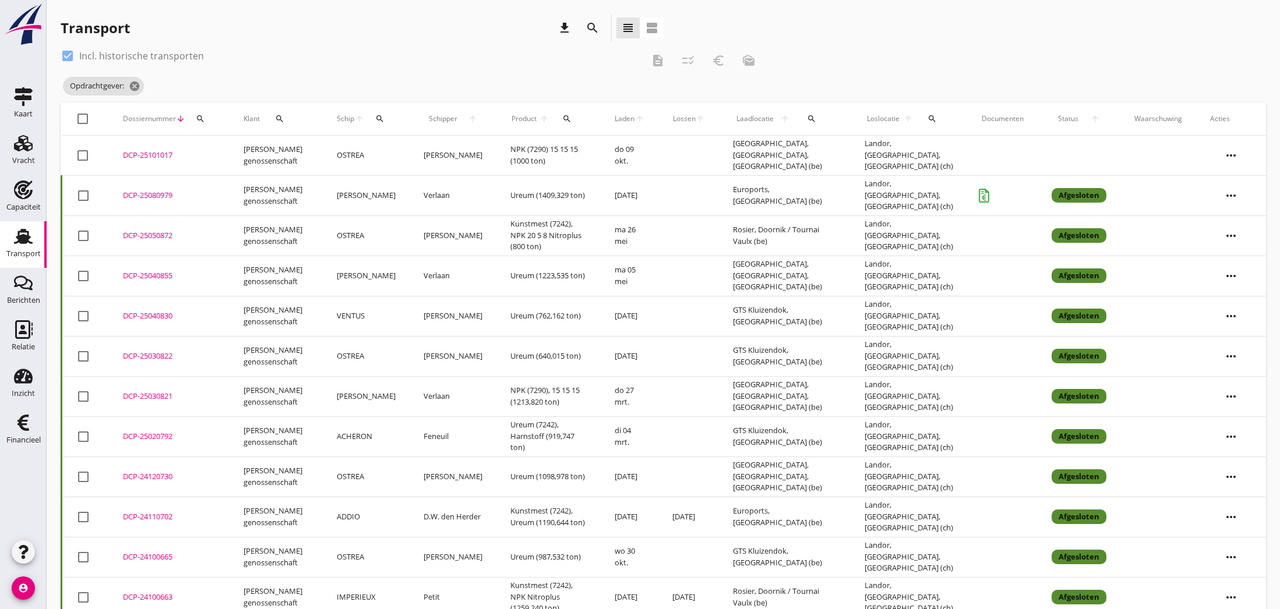
click at [168, 236] on div "DCP-25050872" at bounding box center [169, 236] width 93 height 12
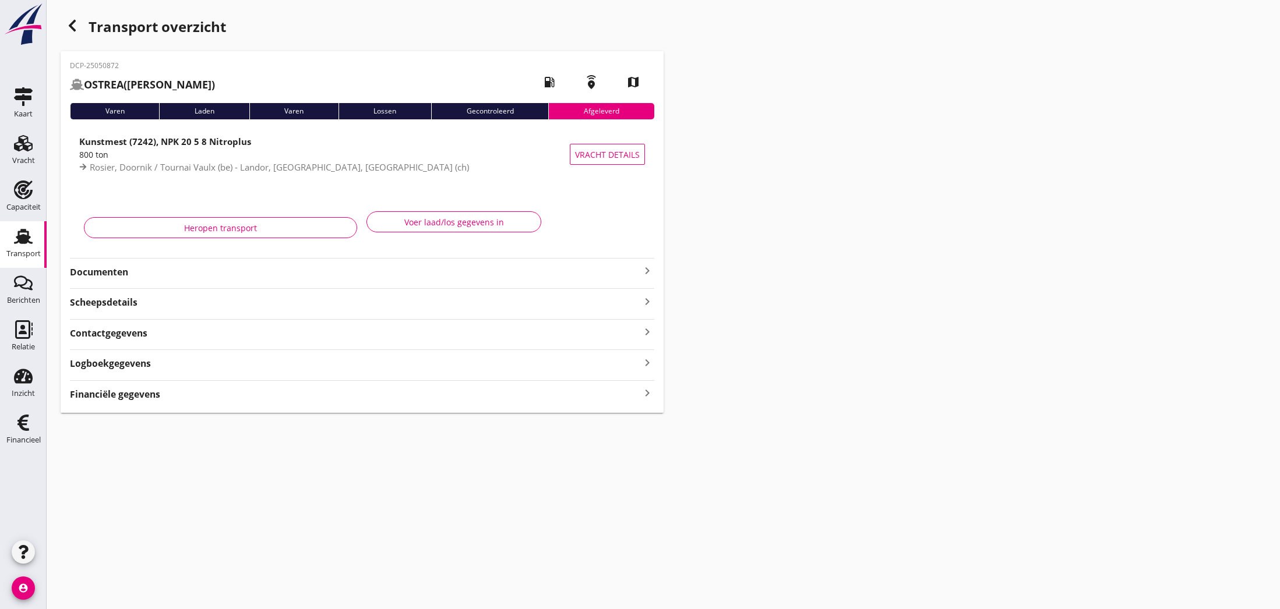
click at [647, 273] on icon "keyboard_arrow_right" at bounding box center [647, 271] width 14 height 14
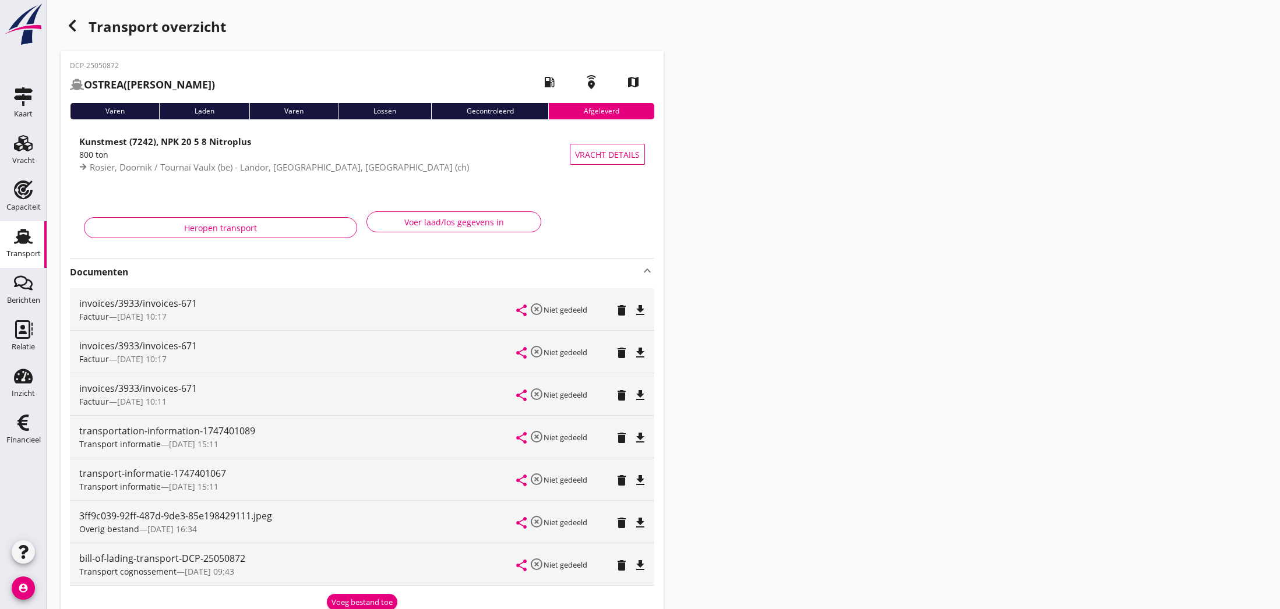
click at [640, 312] on icon "file_download" at bounding box center [640, 310] width 14 height 14
click at [640, 312] on icon "open_in_browser" at bounding box center [640, 310] width 14 height 14
